Goal: Transaction & Acquisition: Purchase product/service

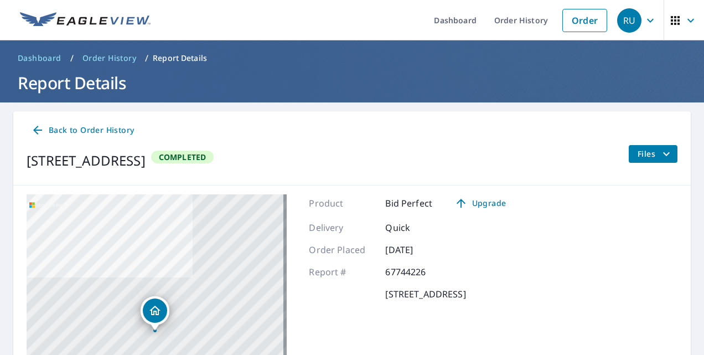
click at [661, 153] on icon "filesDropdownBtn-67744226" at bounding box center [665, 153] width 13 height 13
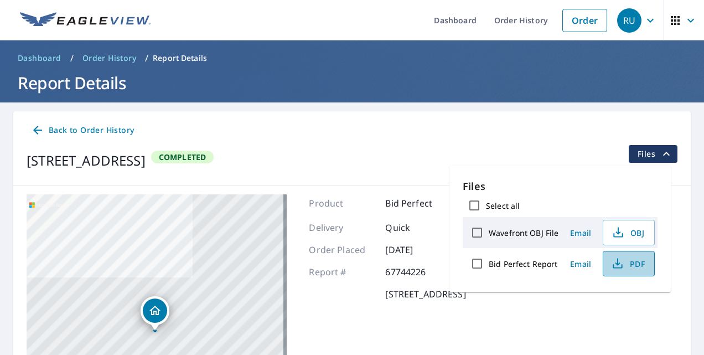
click at [621, 258] on icon "button" at bounding box center [617, 263] width 13 height 13
click at [624, 265] on span "PDF" at bounding box center [627, 263] width 35 height 13
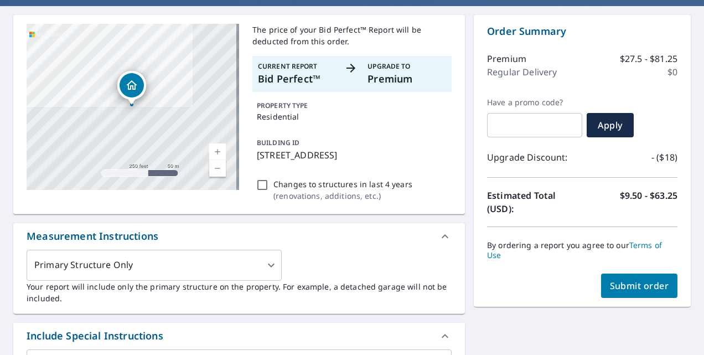
scroll to position [140, 0]
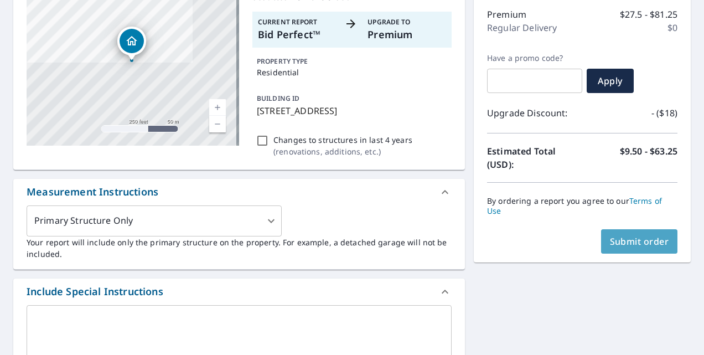
click at [631, 244] on span "Submit order" at bounding box center [639, 241] width 59 height 12
